Goal: Task Accomplishment & Management: Use online tool/utility

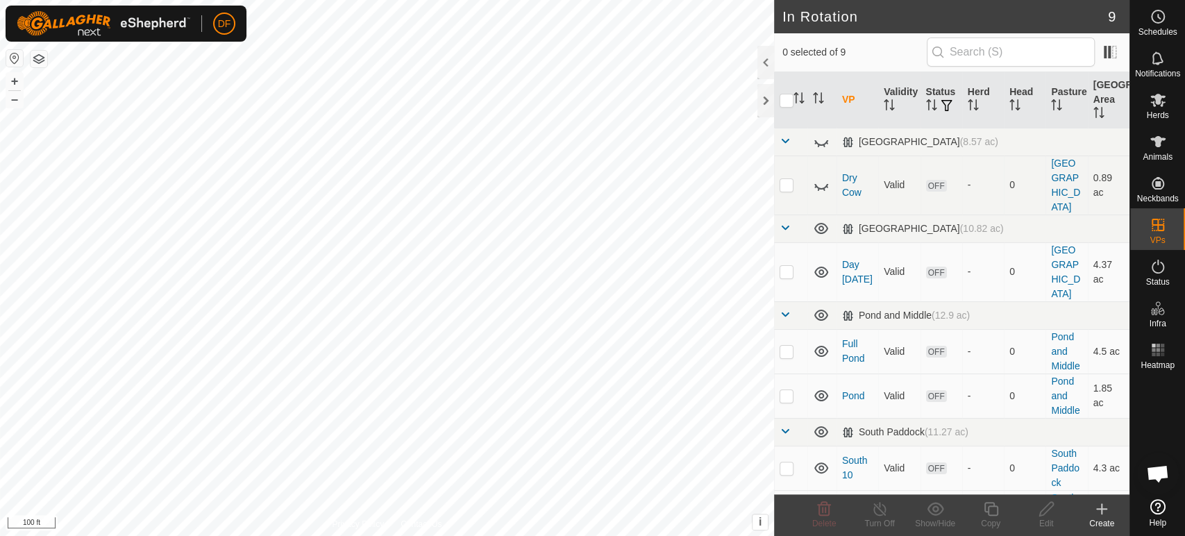
scroll to position [11805, 0]
click at [784, 390] on p-checkbox at bounding box center [787, 395] width 14 height 11
checkbox input "true"
click at [991, 506] on icon at bounding box center [991, 509] width 14 height 14
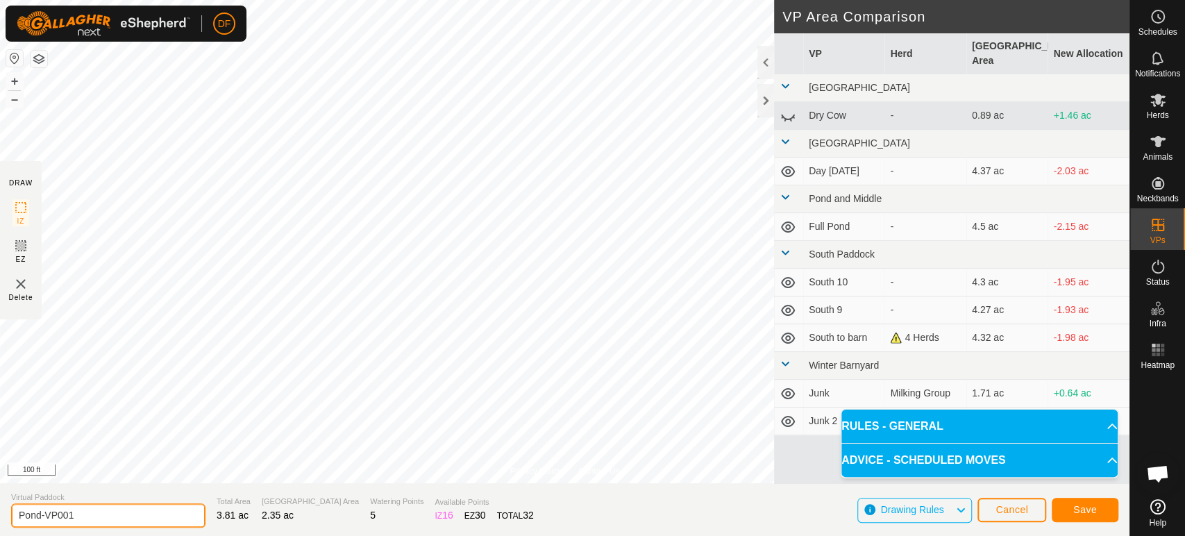
drag, startPoint x: 73, startPoint y: 512, endPoint x: 0, endPoint y: 503, distance: 73.4
click at [0, 503] on section "Virtual Paddock Pond-VP001 Total Area 3.81 ac Grazing Area 2.35 ac Watering Poi…" at bounding box center [564, 509] width 1129 height 53
type input "Barn to Pond"
click at [1073, 509] on button "Save" at bounding box center [1085, 510] width 67 height 24
